Goal: Transaction & Acquisition: Obtain resource

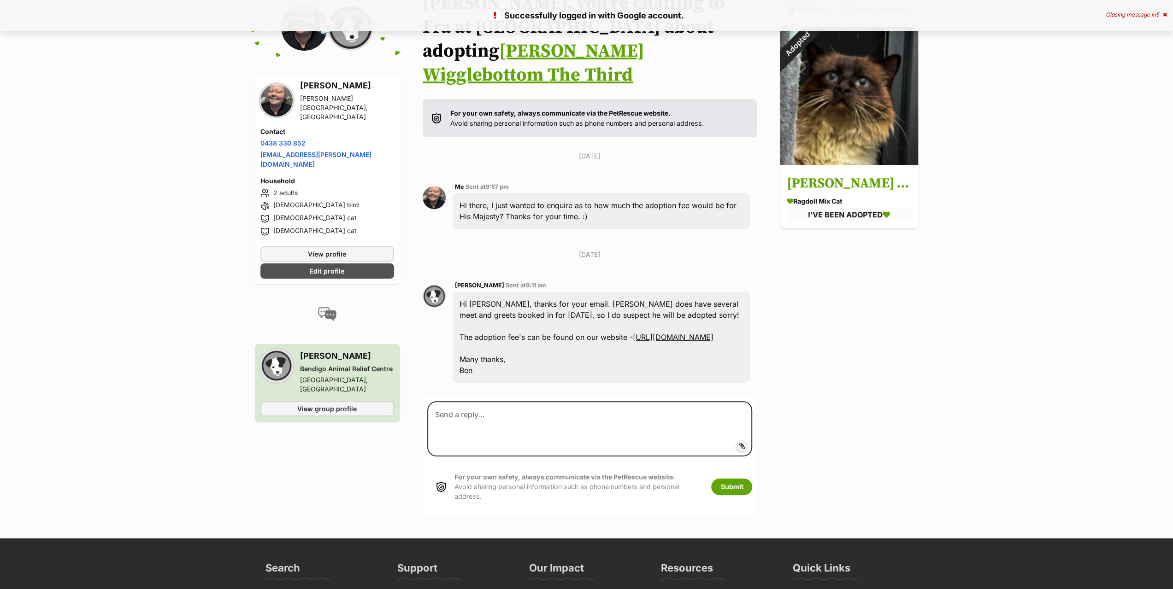
scroll to position [128, 0]
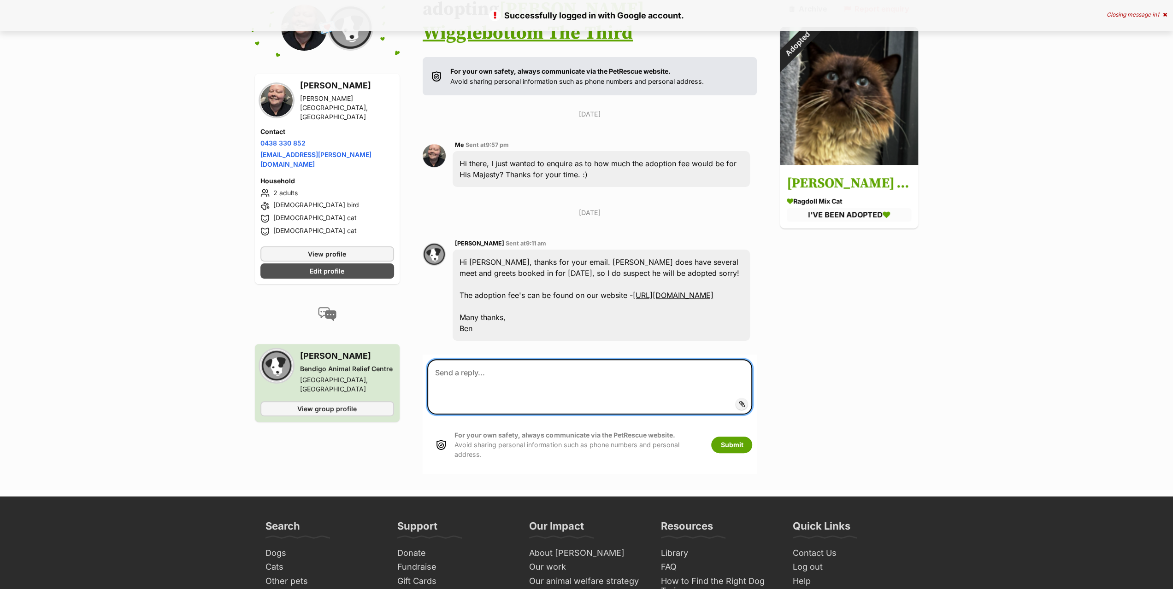
click at [552, 391] on textarea at bounding box center [589, 386] width 325 height 55
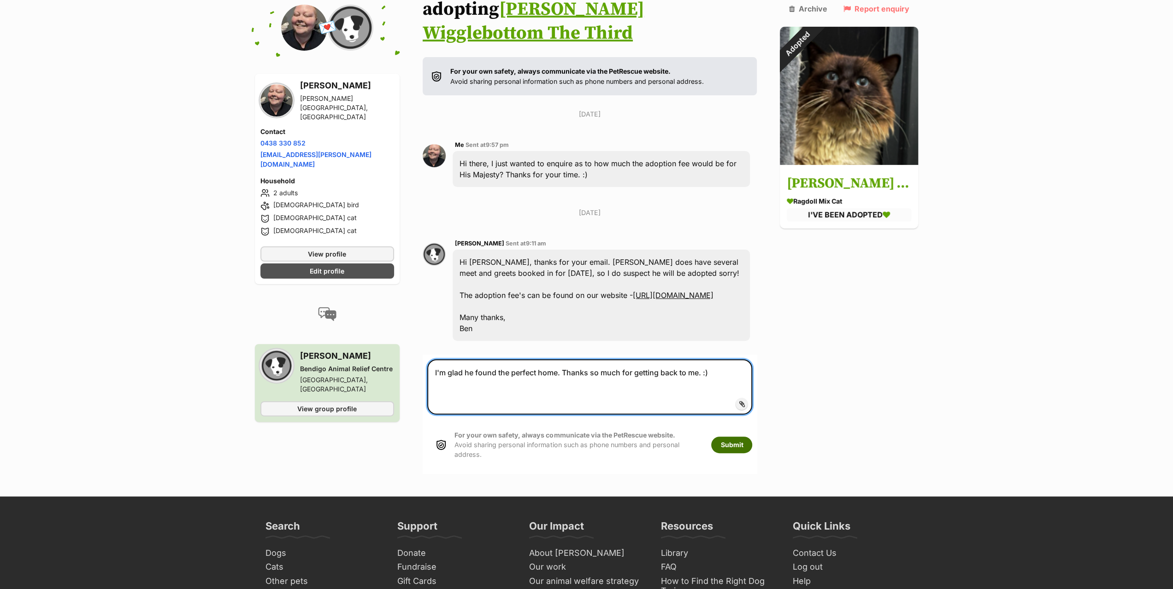
type textarea "I'm glad he found the perfect home. Thanks so much for getting back to me. :)"
click at [736, 453] on button "Submit" at bounding box center [731, 445] width 41 height 17
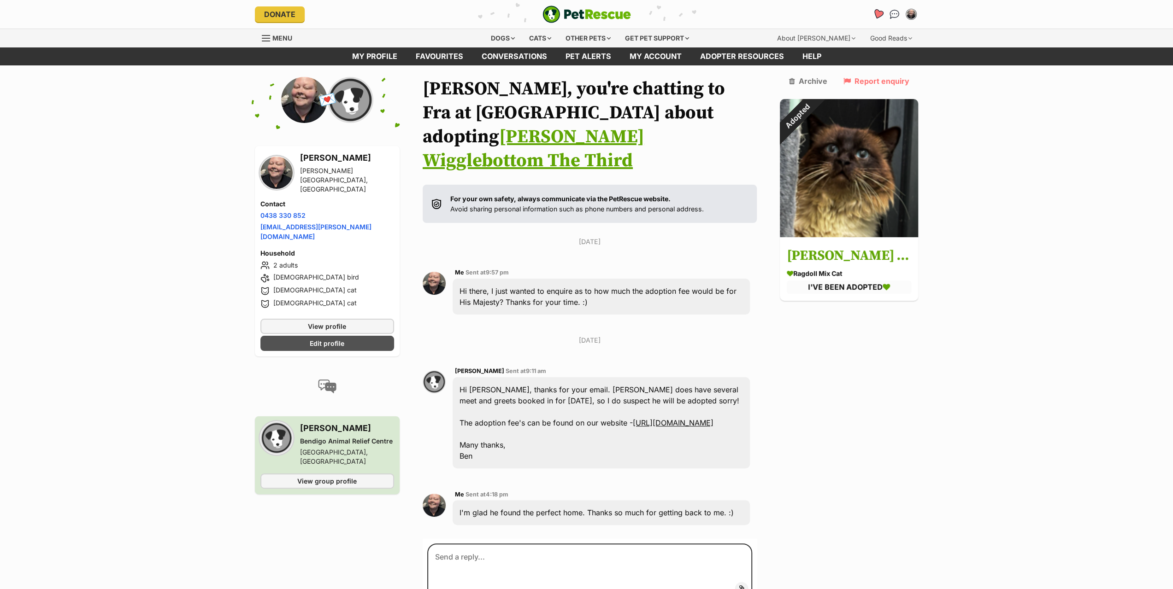
click at [877, 15] on icon "Favourites" at bounding box center [877, 14] width 11 height 11
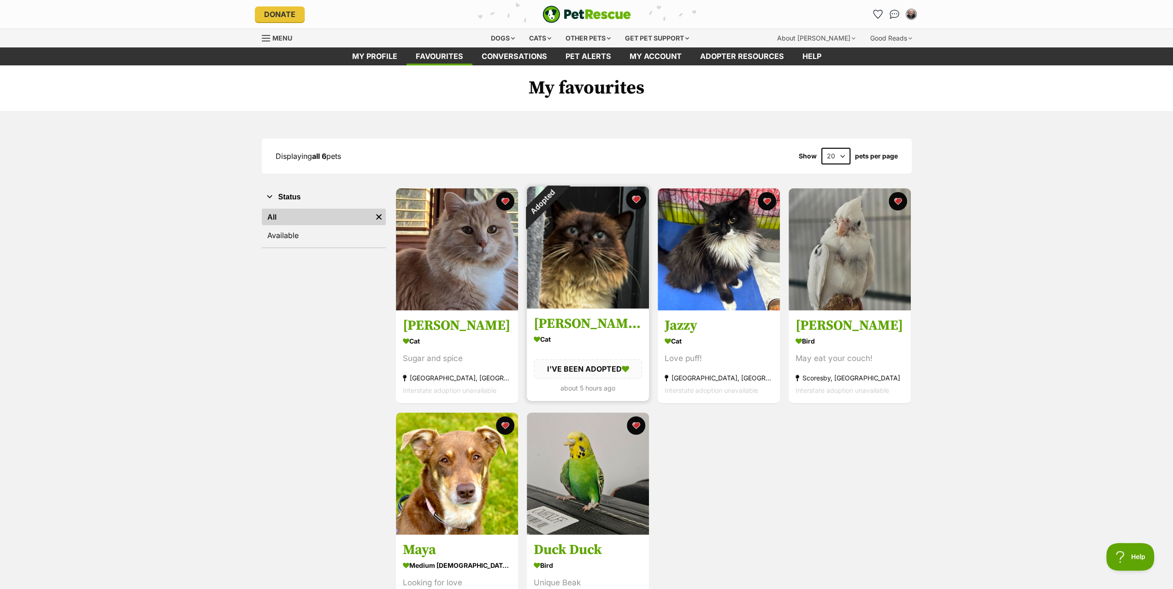
click at [641, 201] on button "favourite" at bounding box center [636, 199] width 20 height 20
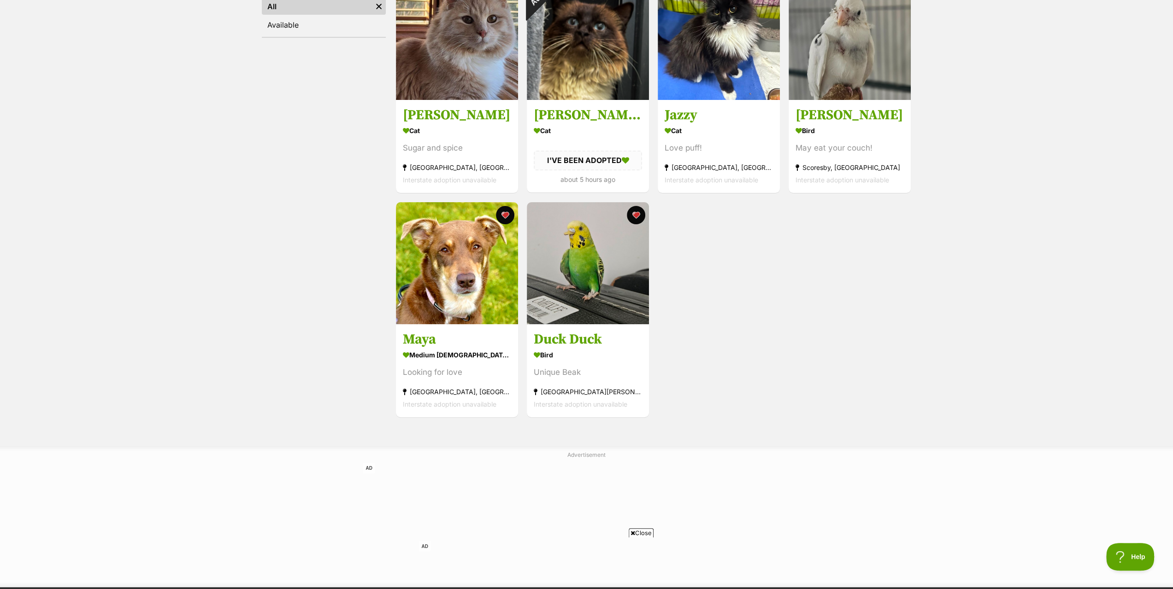
scroll to position [230, 0]
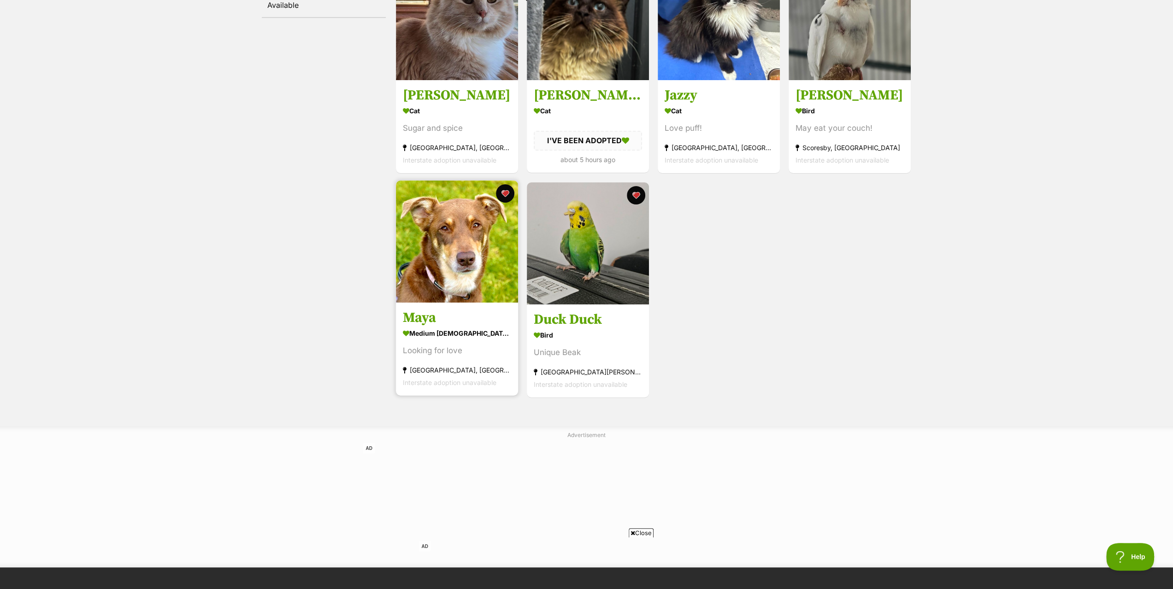
click at [466, 271] on img at bounding box center [457, 242] width 122 height 122
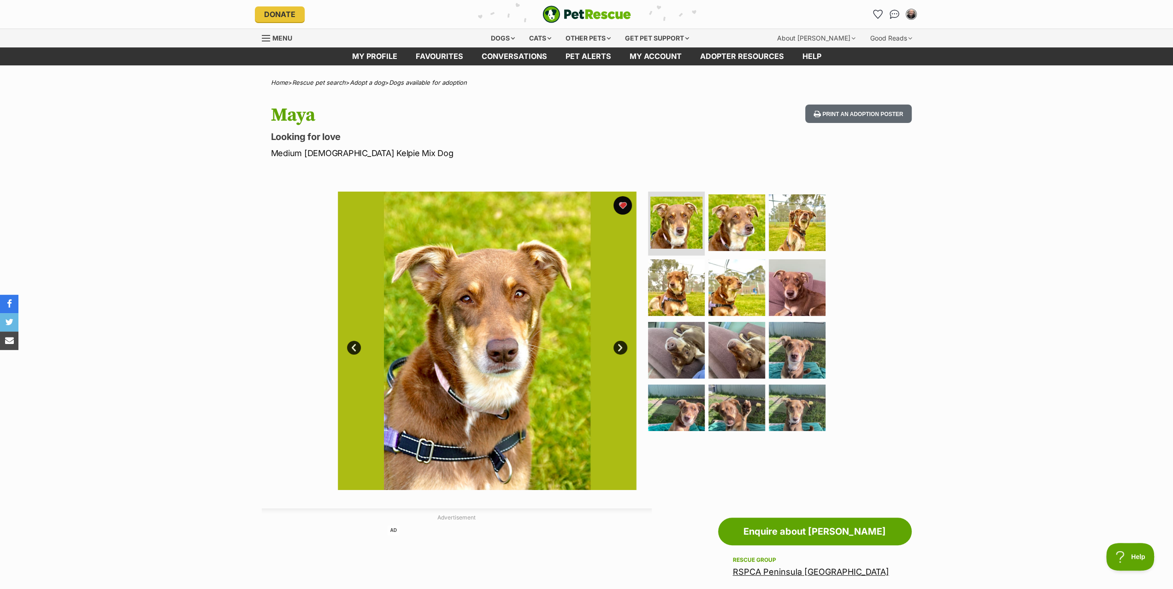
click at [622, 351] on link "Next" at bounding box center [620, 348] width 14 height 14
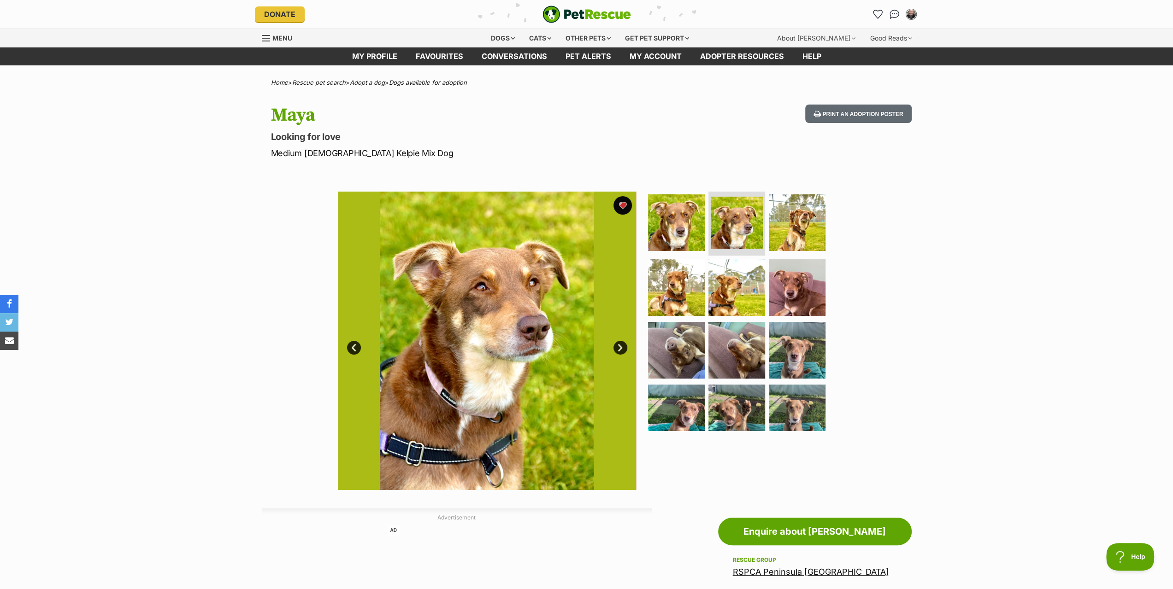
click at [622, 351] on link "Next" at bounding box center [620, 348] width 14 height 14
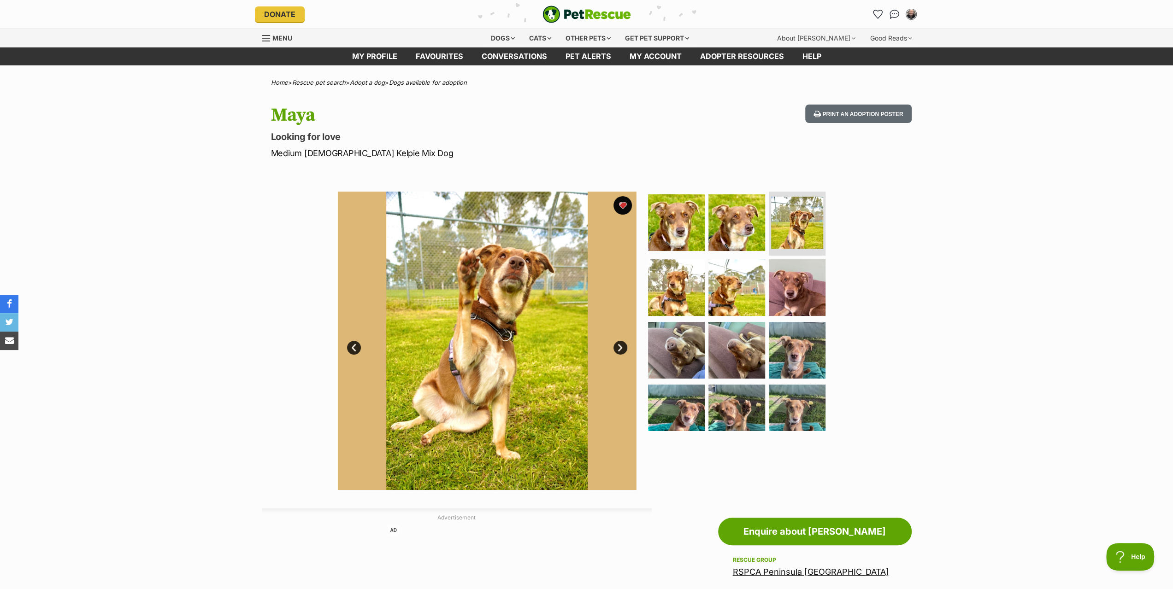
click at [622, 349] on link "Next" at bounding box center [620, 348] width 14 height 14
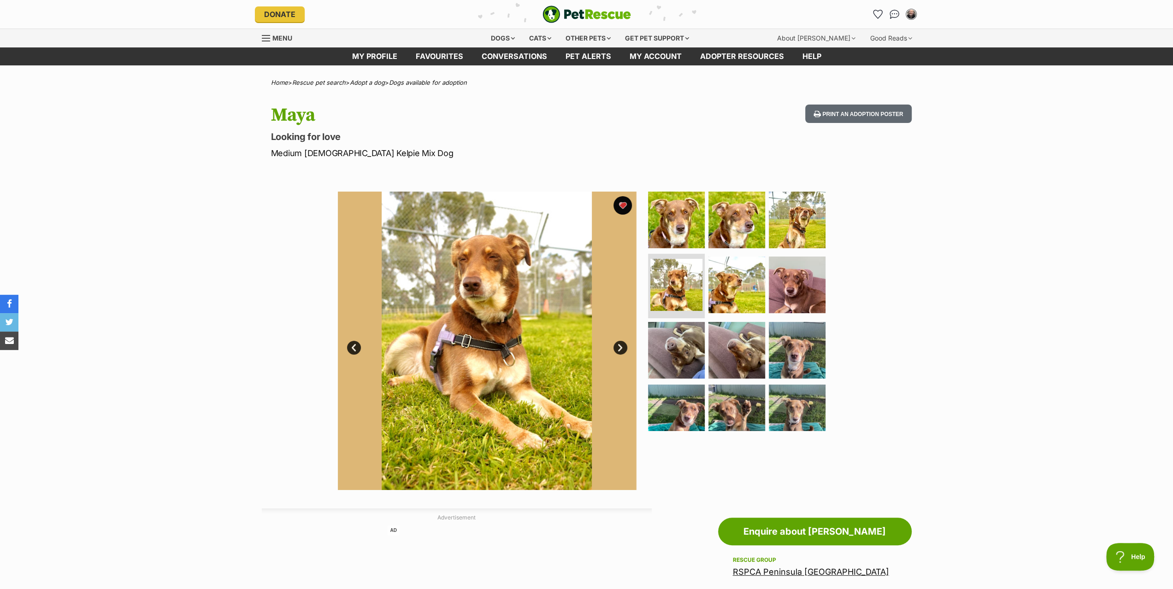
click at [622, 349] on link "Next" at bounding box center [620, 348] width 14 height 14
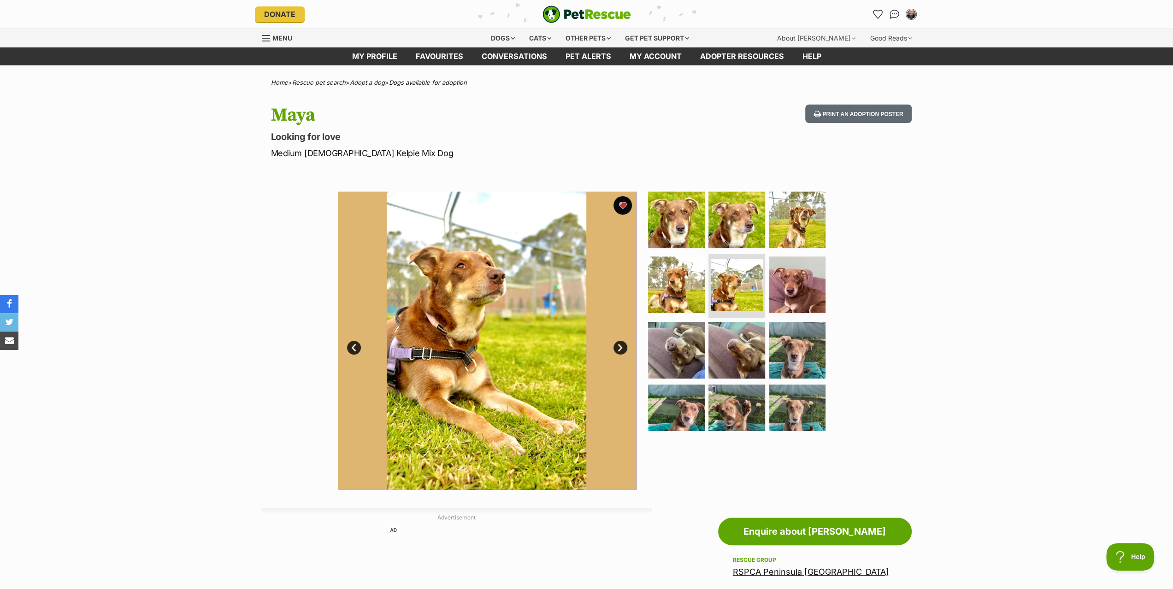
click at [622, 349] on link "Next" at bounding box center [620, 348] width 14 height 14
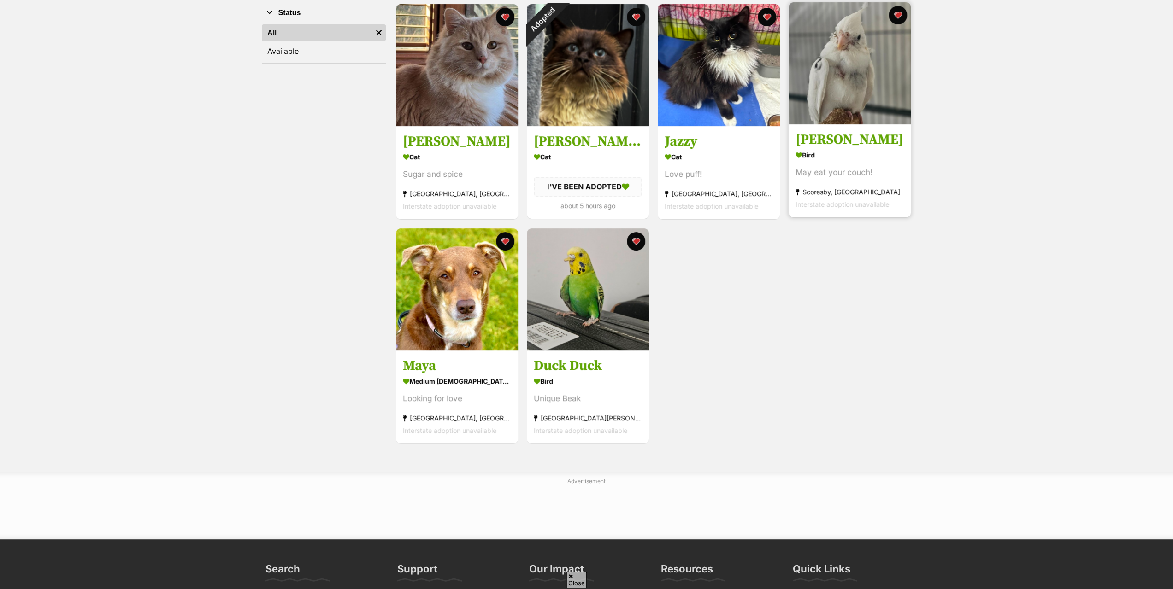
click at [871, 113] on img at bounding box center [850, 63] width 122 height 122
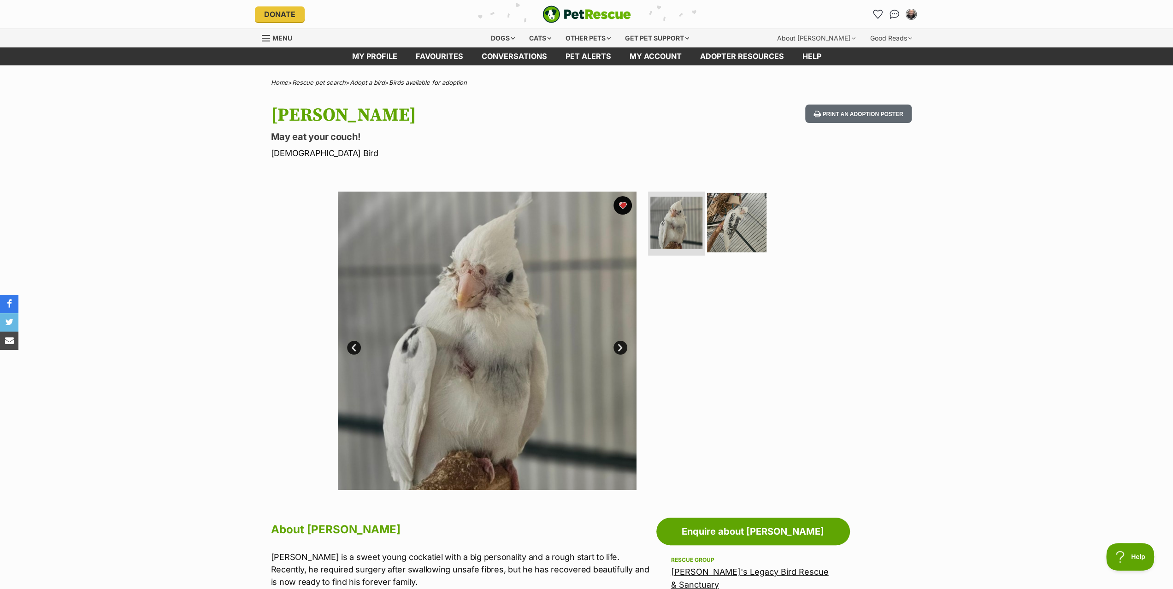
click at [742, 229] on img at bounding box center [736, 222] width 59 height 59
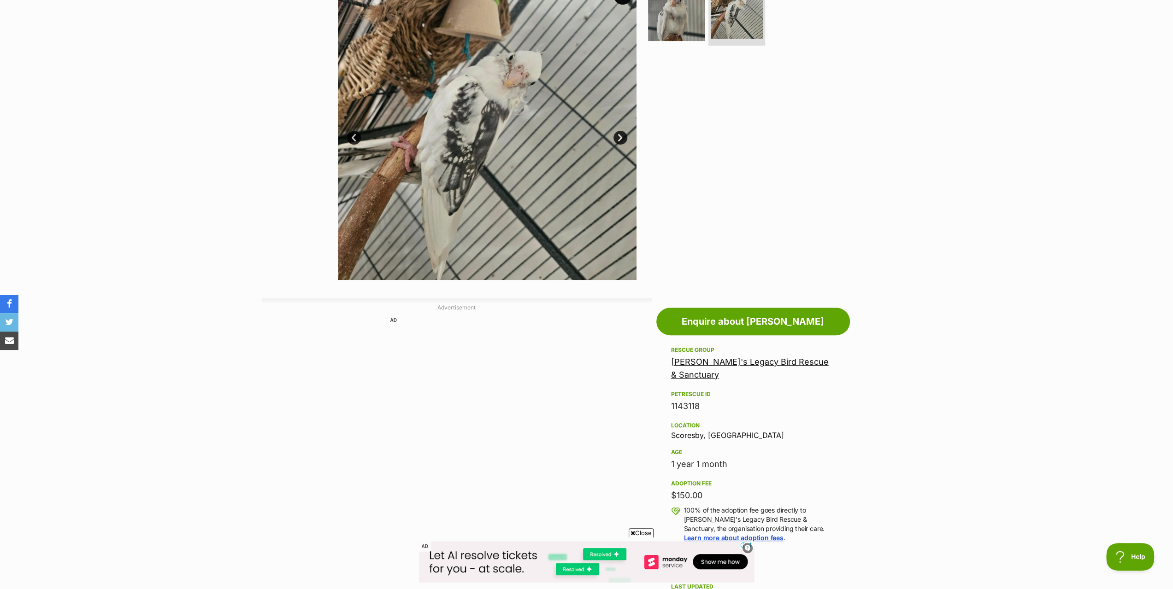
scroll to position [256, 0]
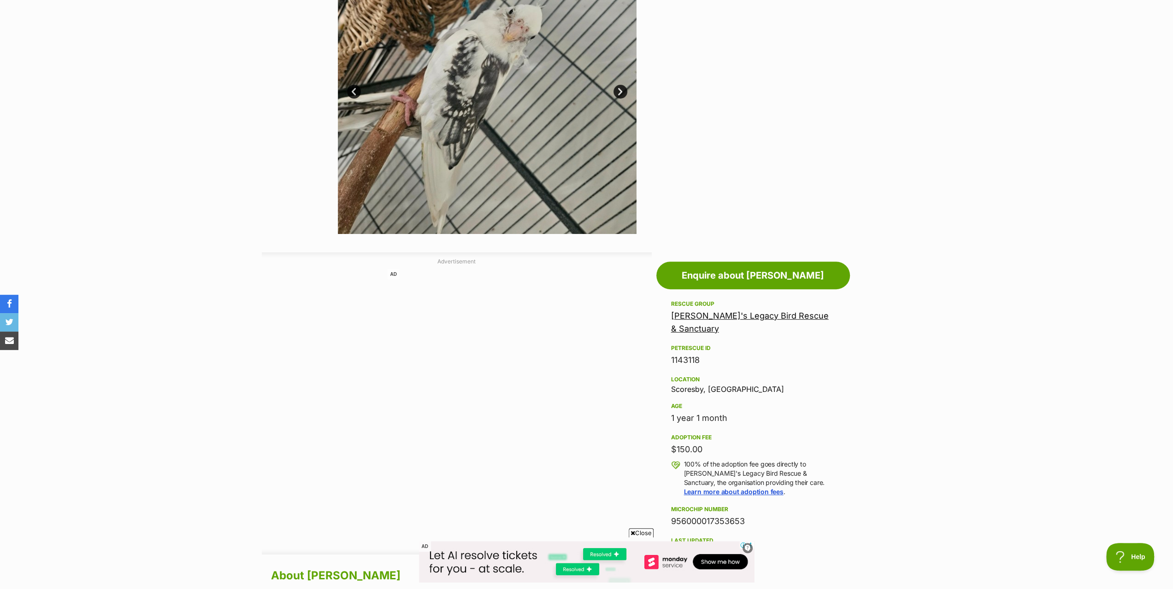
click at [740, 312] on link "[PERSON_NAME]'s Legacy Bird Rescue & Sanctuary" at bounding box center [750, 322] width 158 height 23
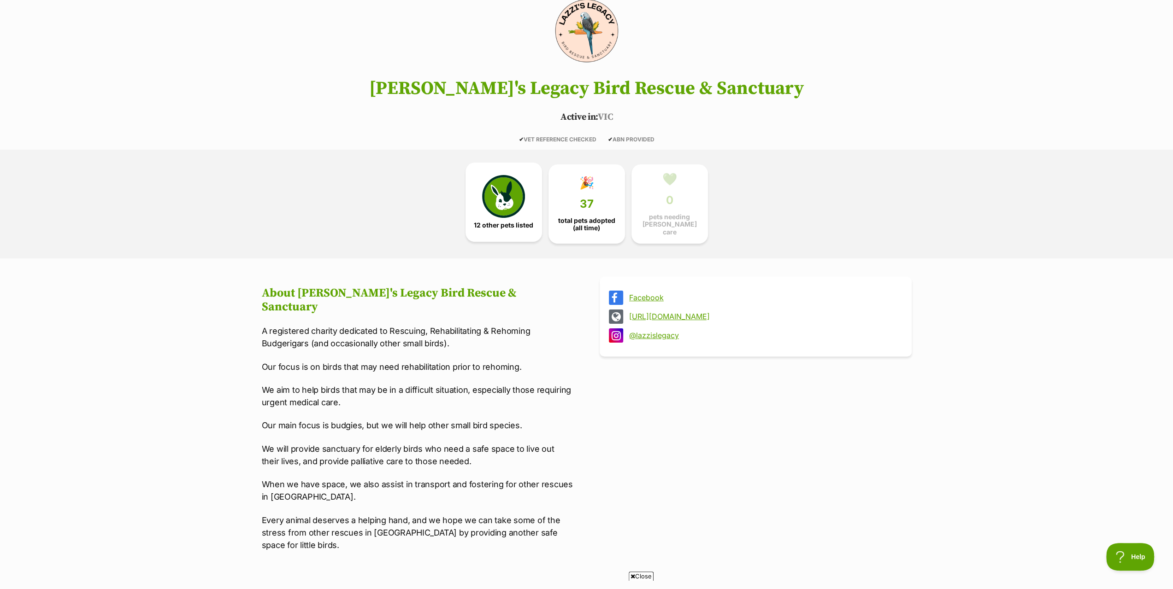
click at [494, 222] on span "12 other pets listed" at bounding box center [503, 225] width 59 height 7
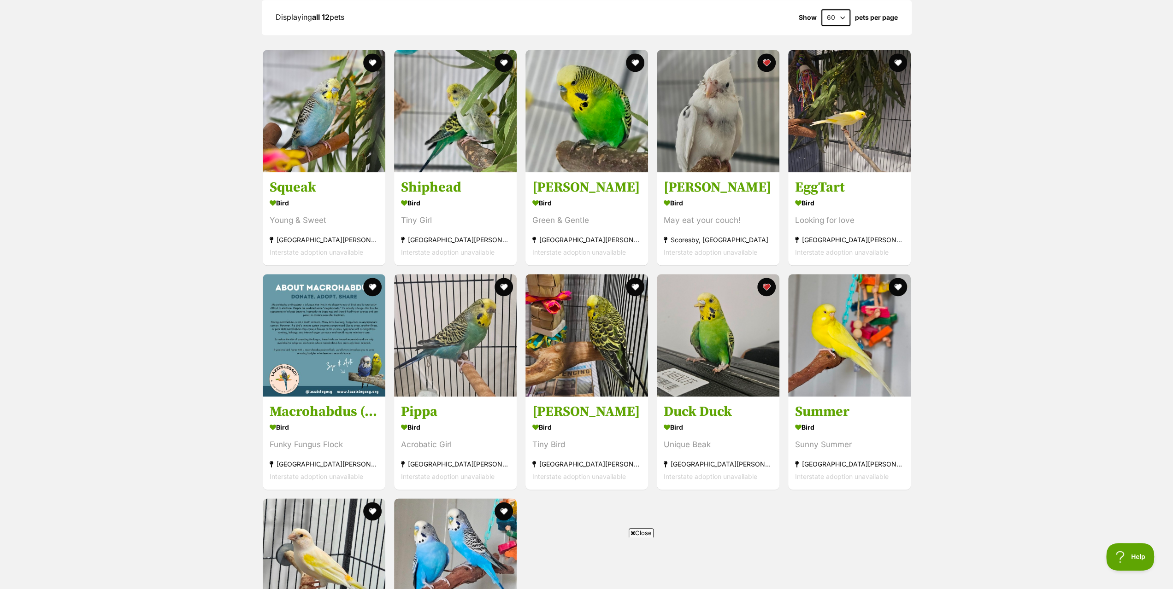
scroll to position [1082, 0]
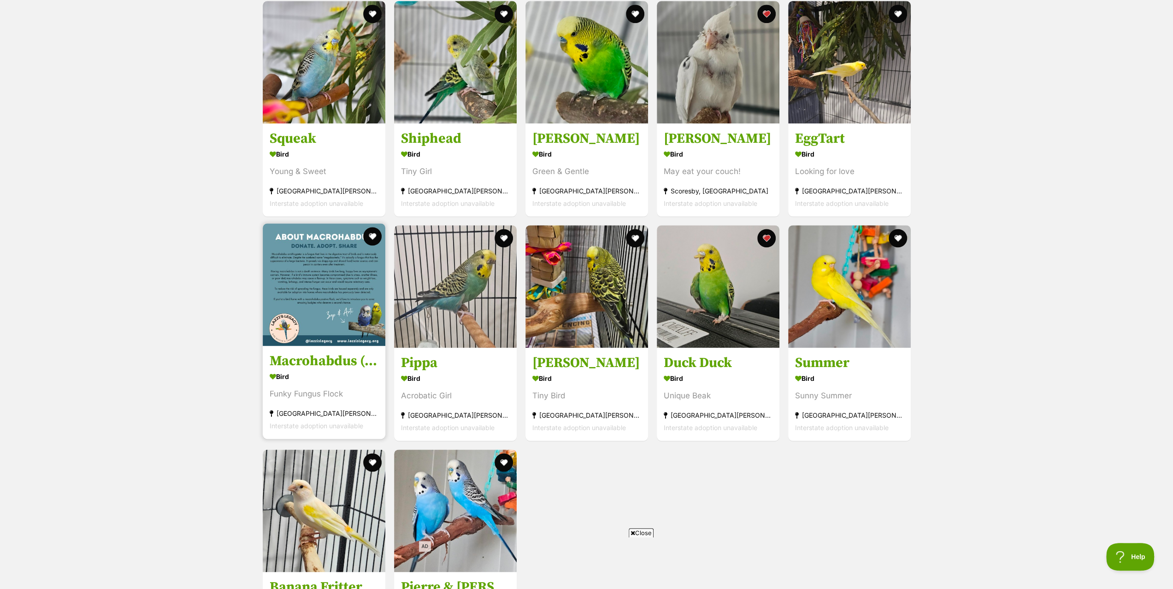
click at [324, 304] on img at bounding box center [324, 285] width 123 height 123
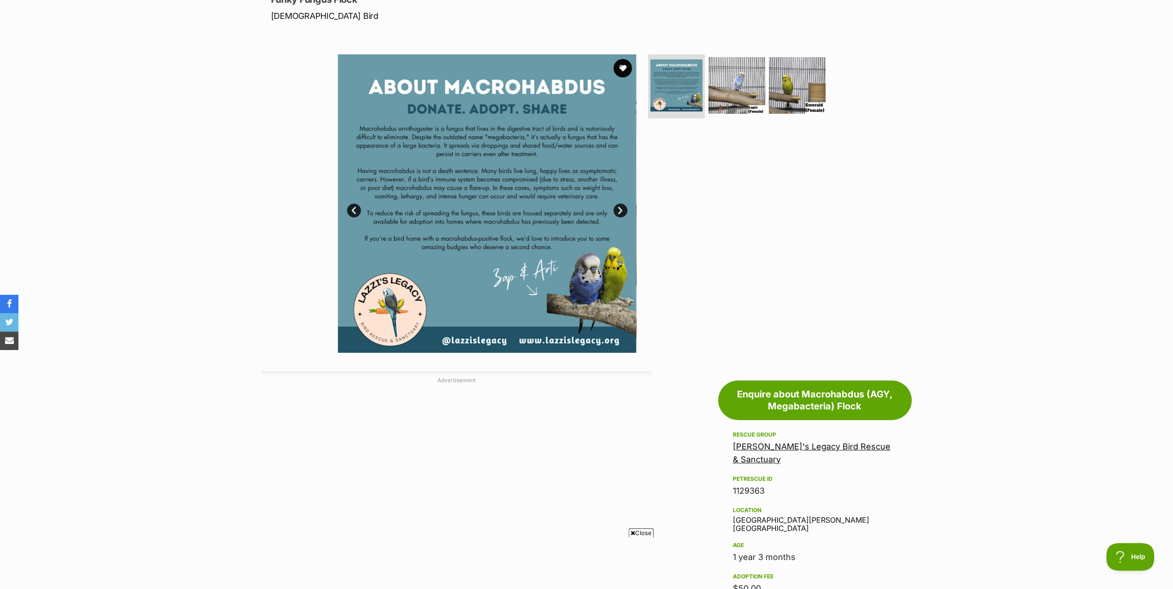
scroll to position [138, 0]
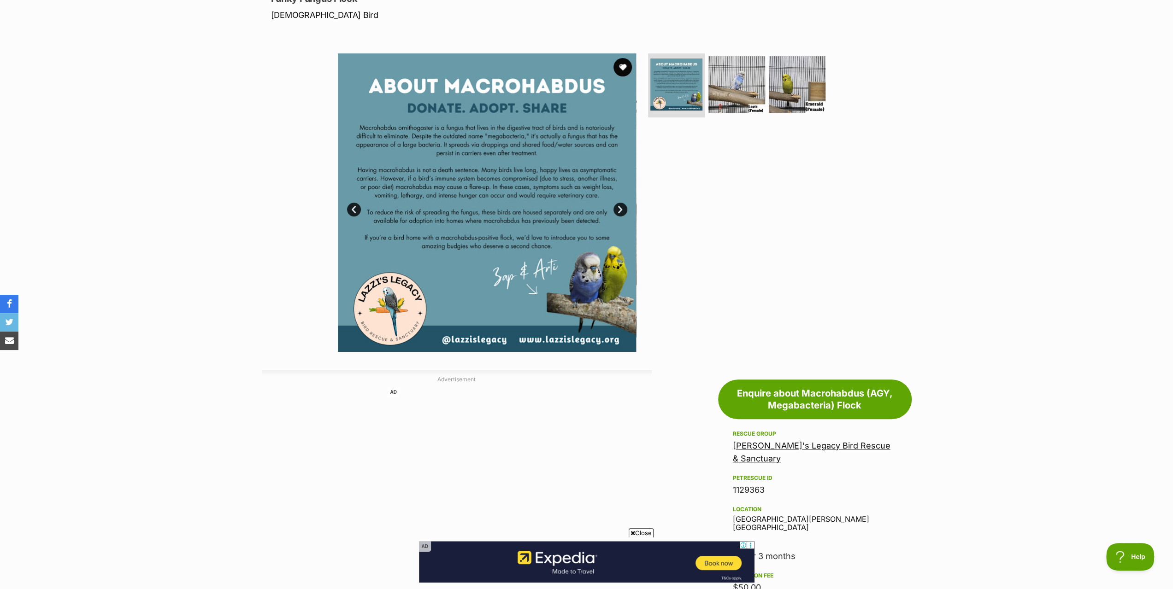
click at [622, 209] on link "Next" at bounding box center [620, 210] width 14 height 14
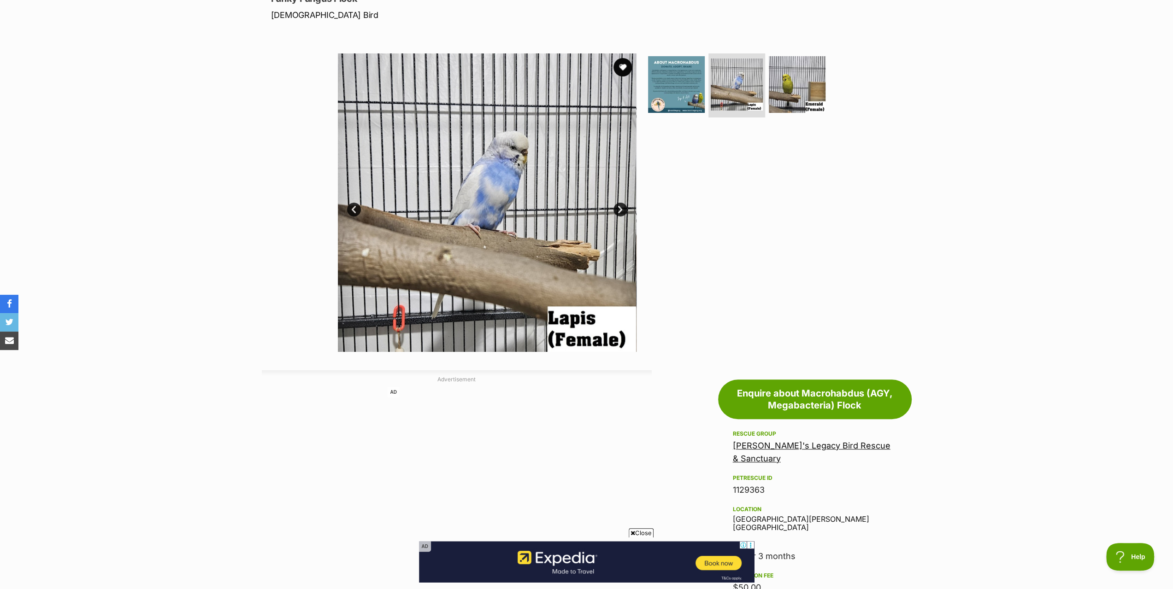
scroll to position [0, 0]
click at [622, 209] on link "Next" at bounding box center [620, 210] width 14 height 14
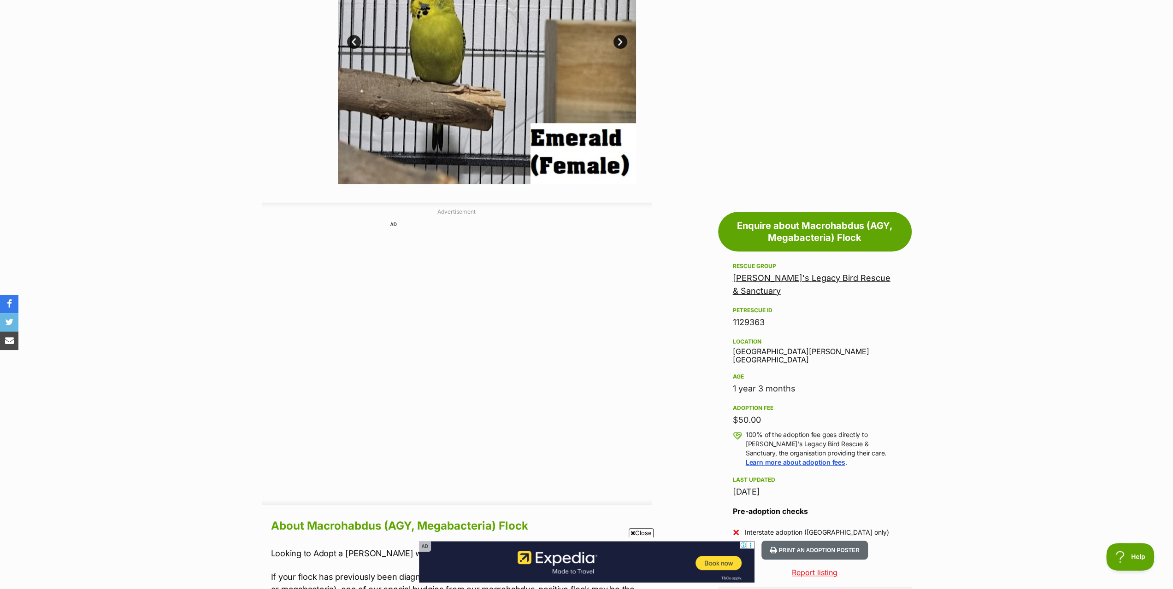
scroll to position [323, 0]
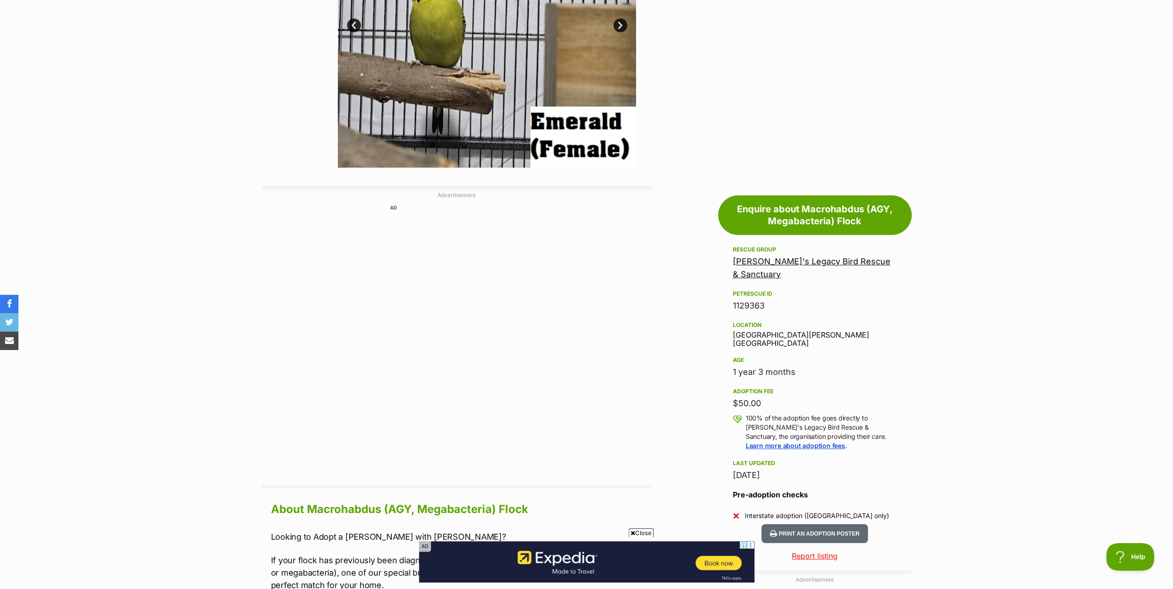
click at [842, 260] on link "[PERSON_NAME]'s Legacy Bird Rescue & Sanctuary" at bounding box center [812, 268] width 158 height 23
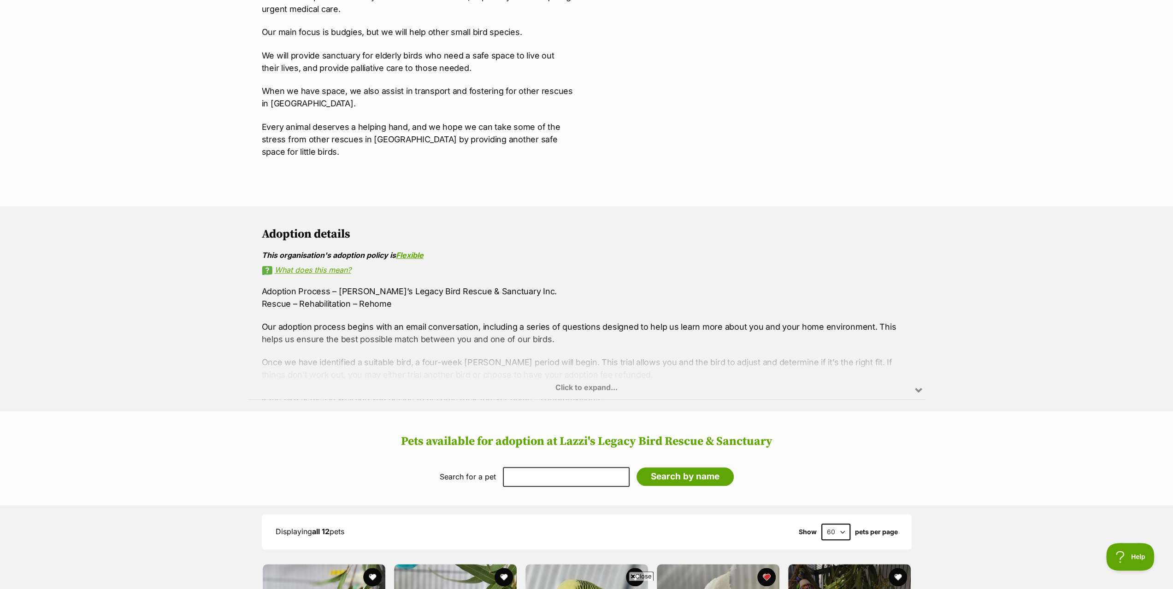
scroll to position [507, 0]
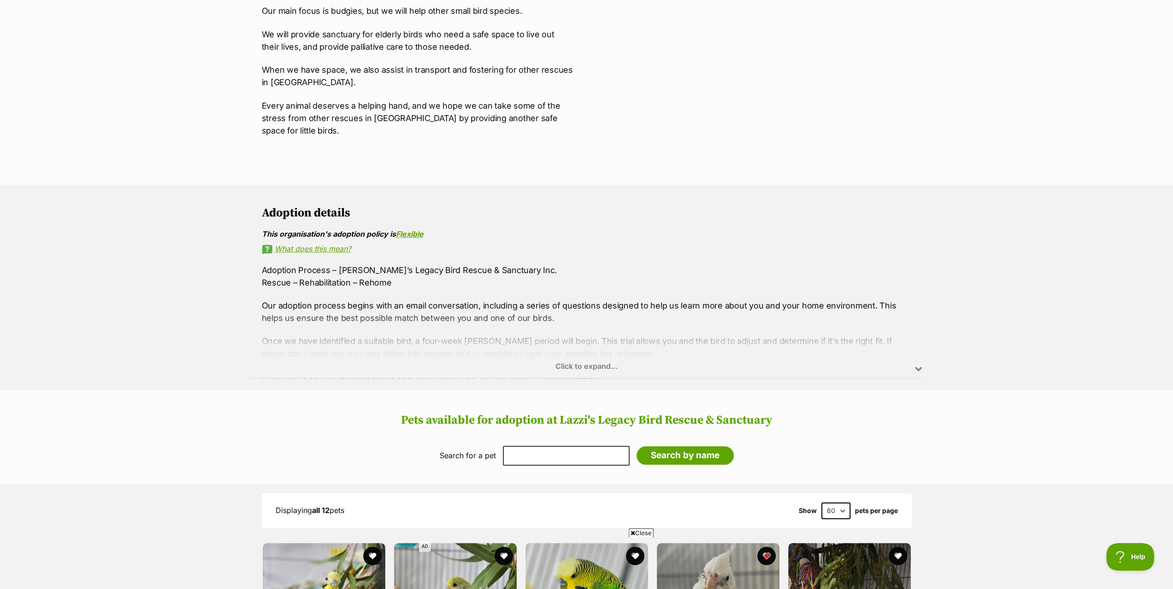
click at [573, 351] on div "Click to expand..." at bounding box center [586, 343] width 677 height 72
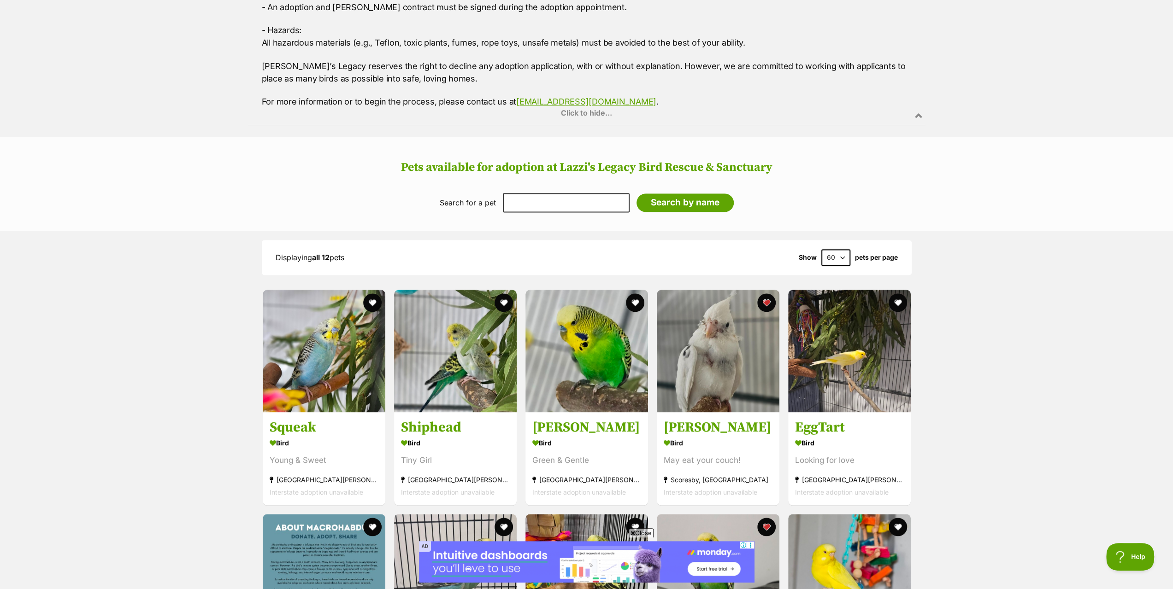
scroll to position [1152, 0]
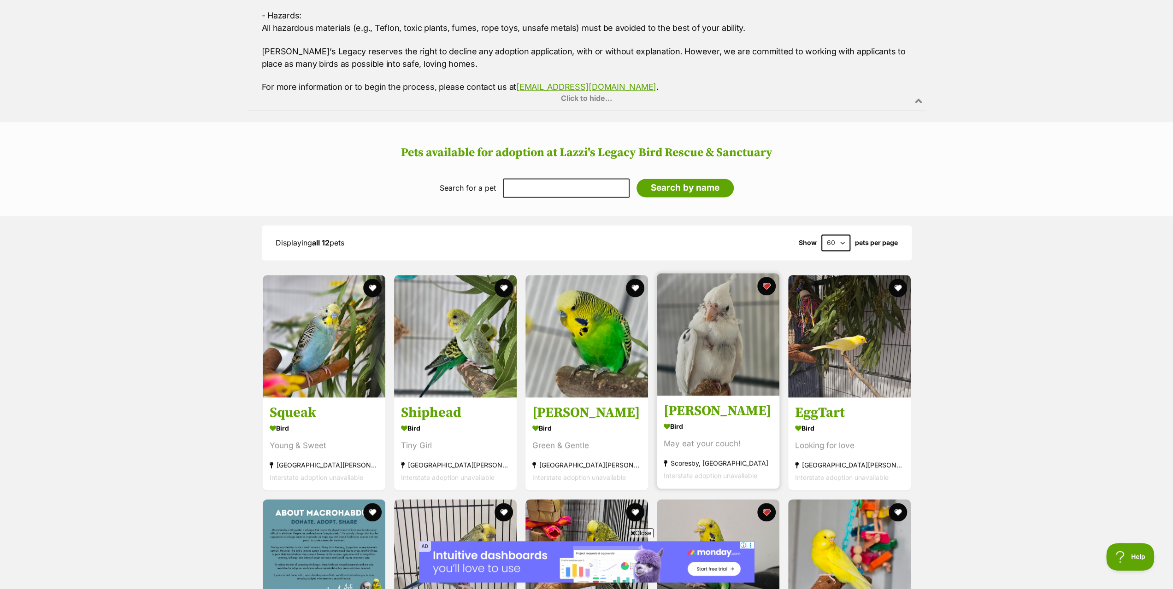
click at [720, 361] on img at bounding box center [718, 334] width 123 height 123
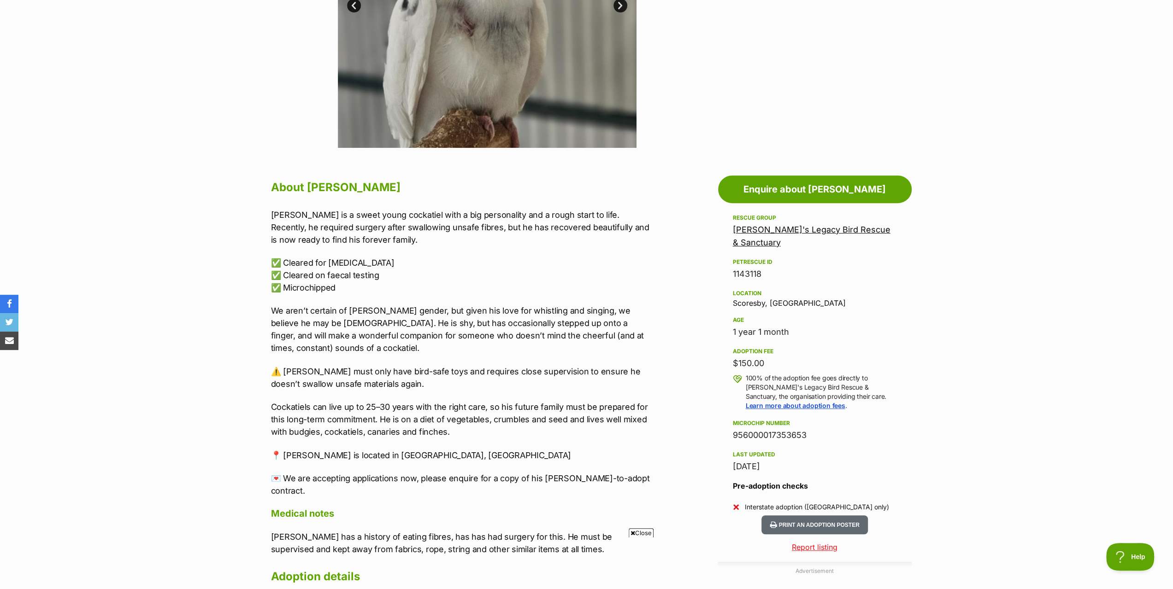
scroll to position [645, 0]
